Goal: Transaction & Acquisition: Purchase product/service

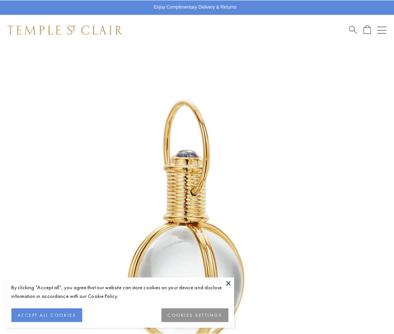
scroll to position [195, 0]
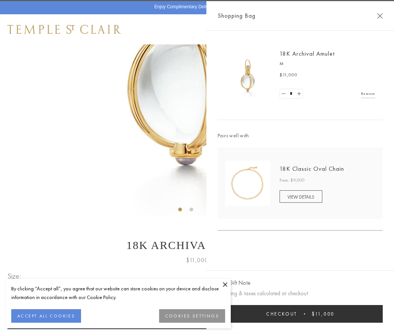
click at [301, 313] on button "Checkout $11,000" at bounding box center [300, 314] width 165 height 18
